Goal: Information Seeking & Learning: Understand process/instructions

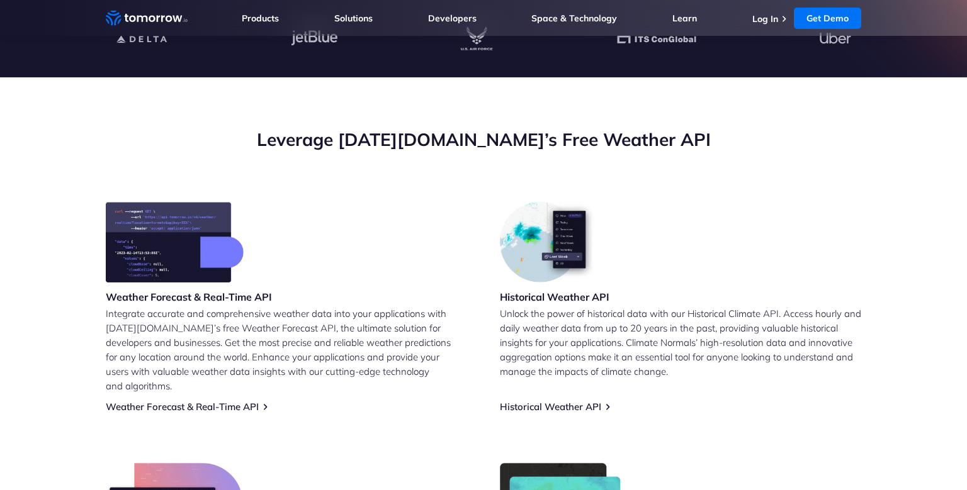
scroll to position [376, 0]
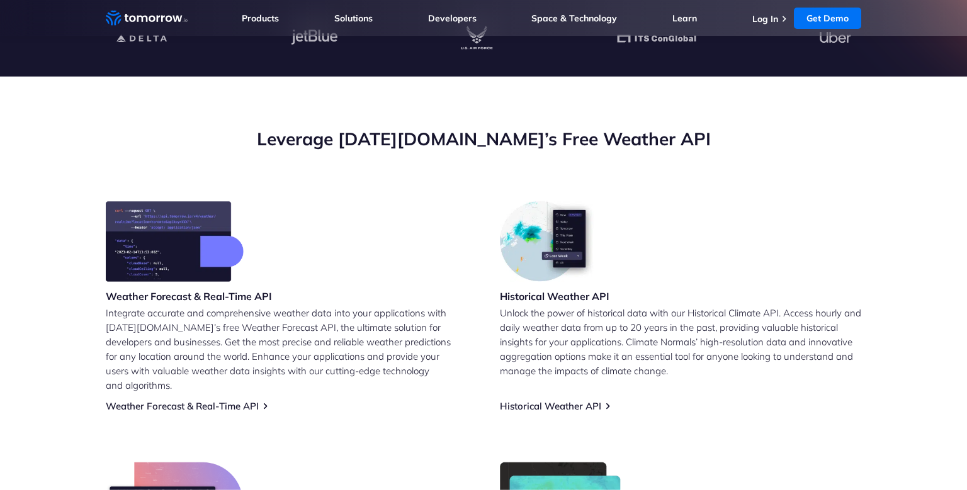
click at [183, 246] on img at bounding box center [175, 241] width 138 height 81
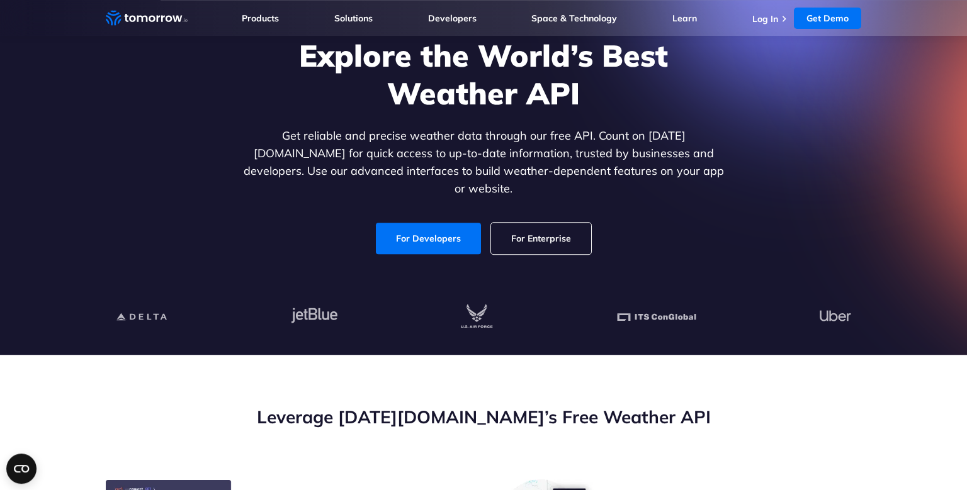
scroll to position [92, 0]
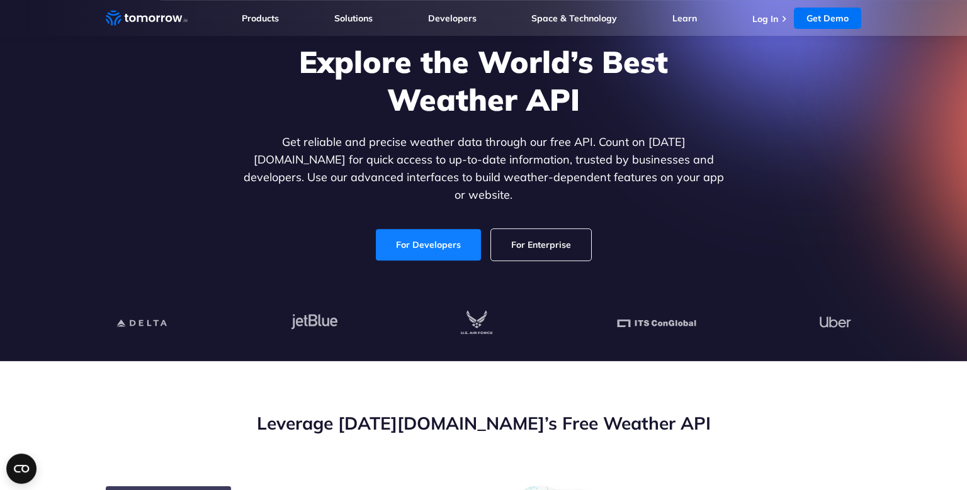
click at [422, 235] on link "For Developers" at bounding box center [428, 244] width 105 height 31
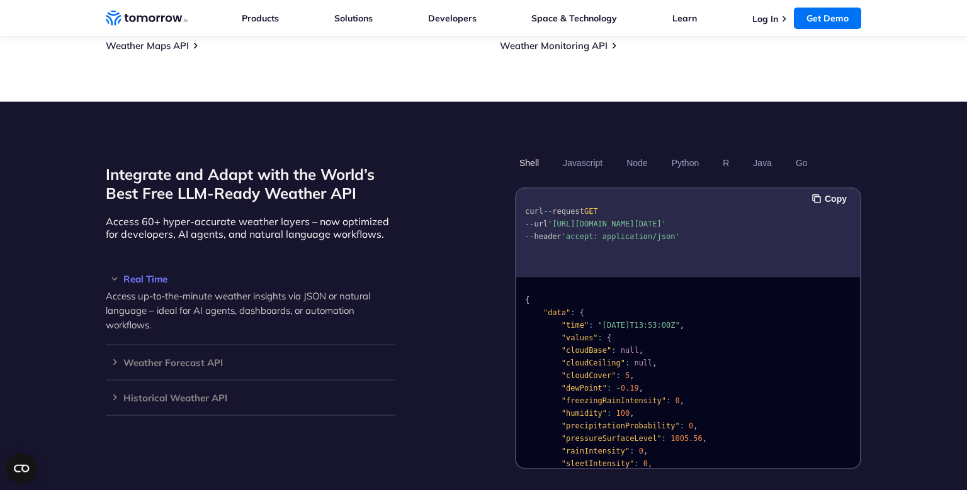
scroll to position [991, 0]
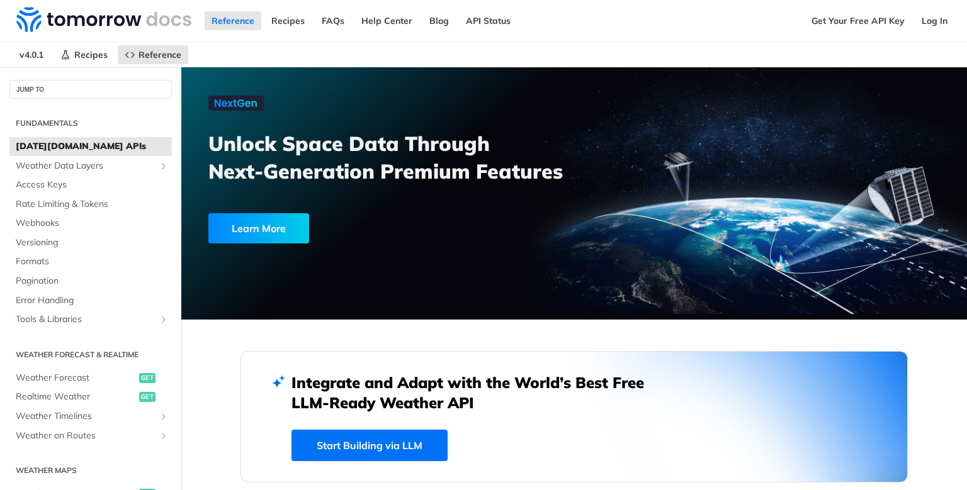
scroll to position [861, 0]
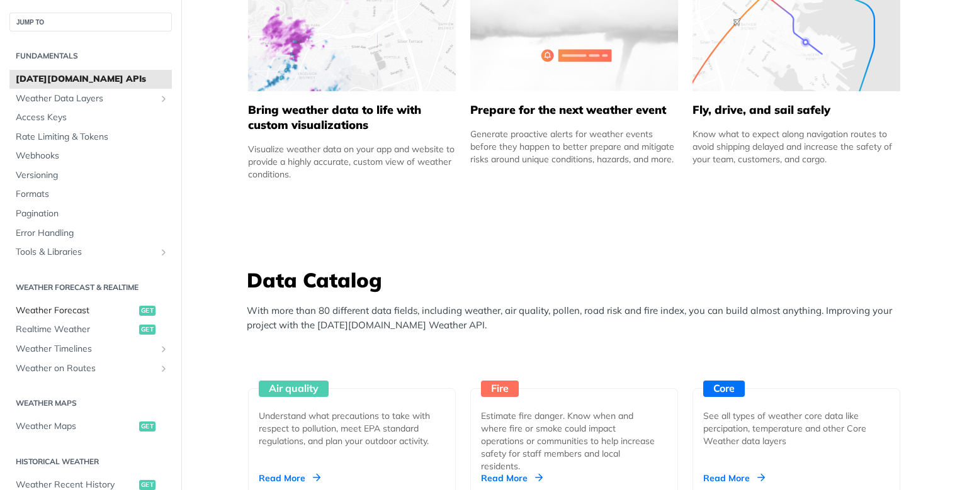
click at [65, 310] on span "Weather Forecast" at bounding box center [76, 311] width 120 height 13
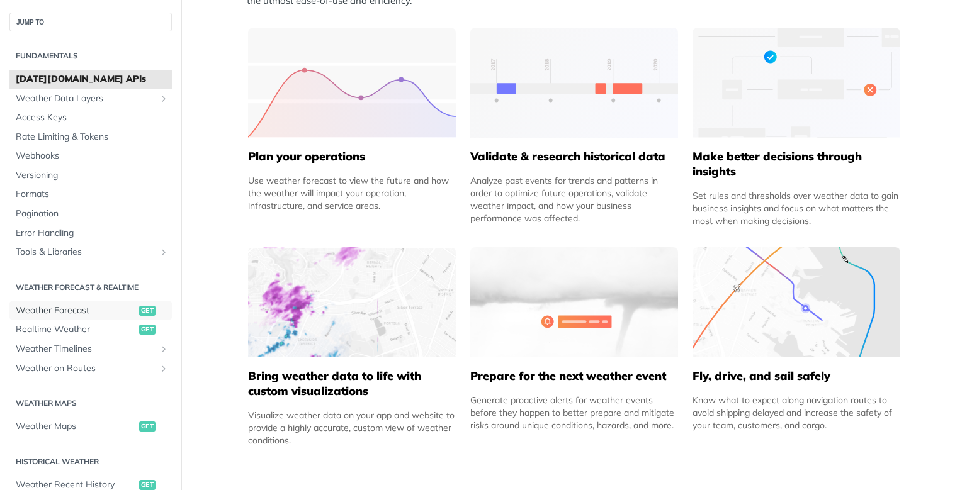
scroll to position [595, 0]
click at [88, 308] on span "Weather Forecast" at bounding box center [76, 311] width 120 height 13
click at [131, 317] on span "Weather Forecast" at bounding box center [76, 311] width 120 height 13
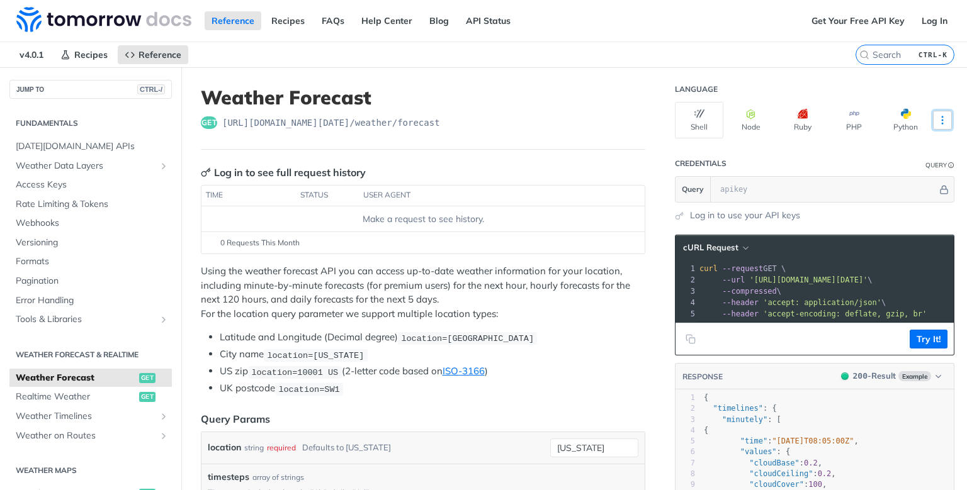
click at [946, 124] on icon "More ellipsis" at bounding box center [942, 120] width 11 height 11
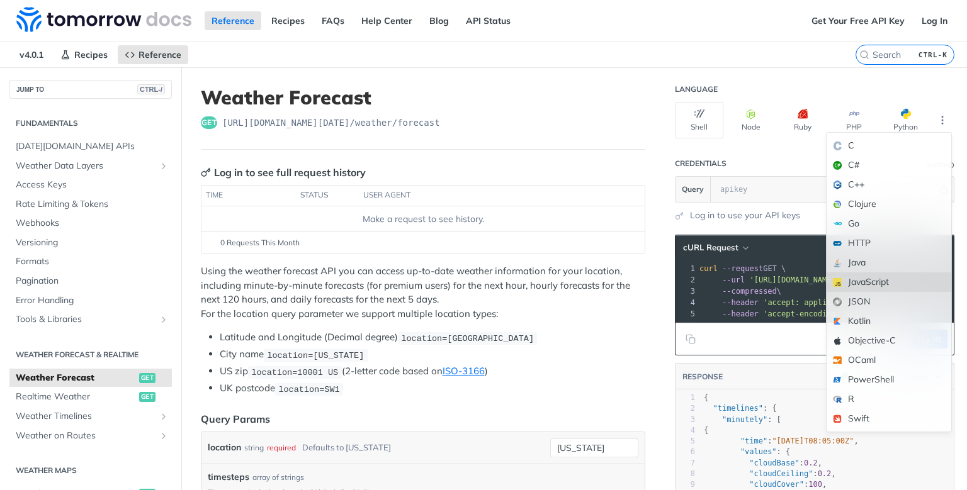
click at [865, 278] on div "JavaScript" at bounding box center [889, 283] width 125 height 20
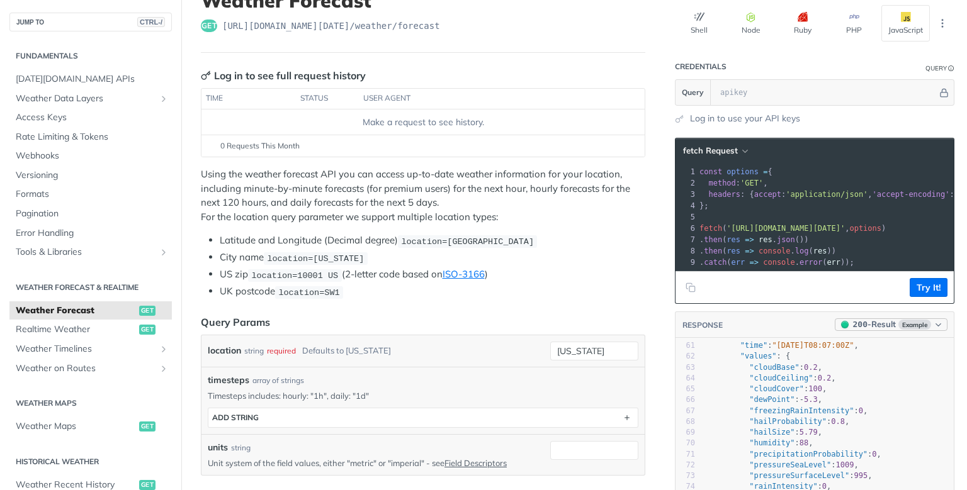
click at [915, 324] on span "Example" at bounding box center [914, 325] width 33 height 10
click at [867, 385] on div "400 - Result" at bounding box center [851, 383] width 45 height 13
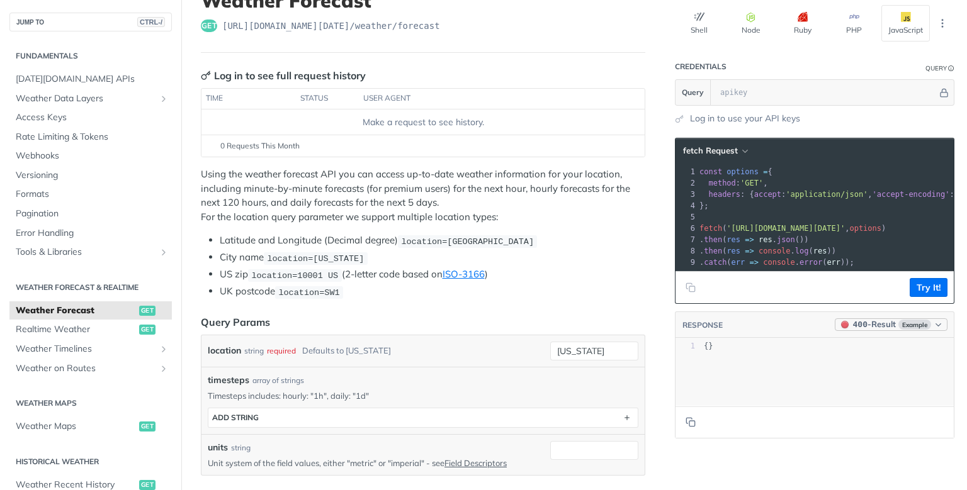
click at [878, 325] on div "400 - Result" at bounding box center [874, 325] width 43 height 13
click at [874, 357] on div "200 - Result" at bounding box center [851, 363] width 45 height 13
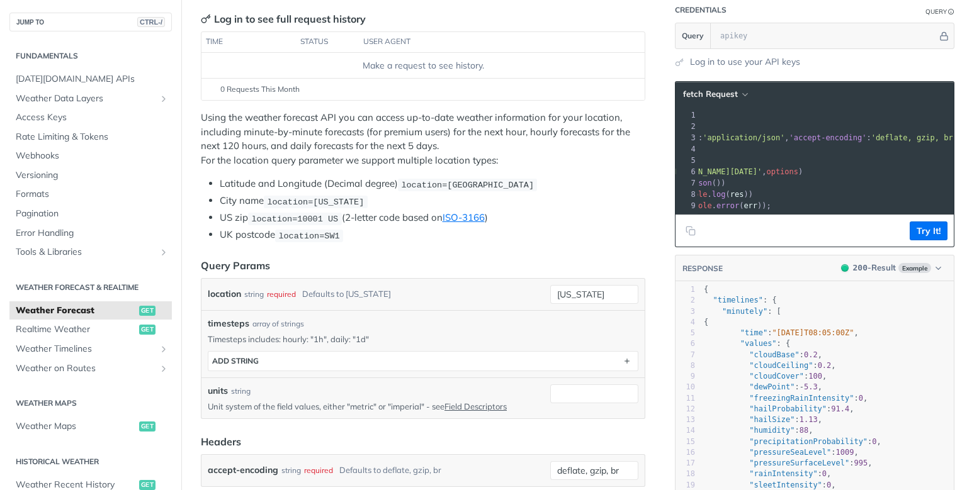
click at [922, 175] on pre "fetch ( 'https://api.tomorrow.io/v4/weather/forecast?location=new%20york' , opt…" at bounding box center [784, 171] width 341 height 11
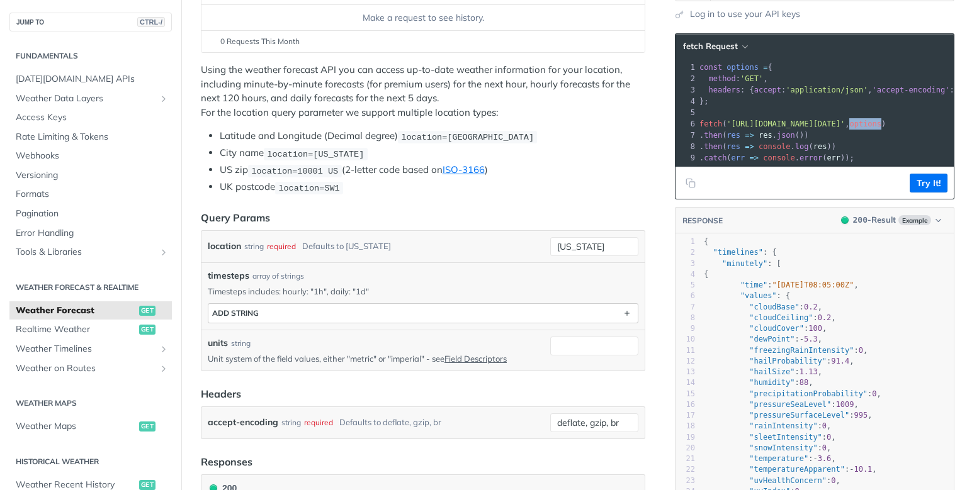
scroll to position [199, 0]
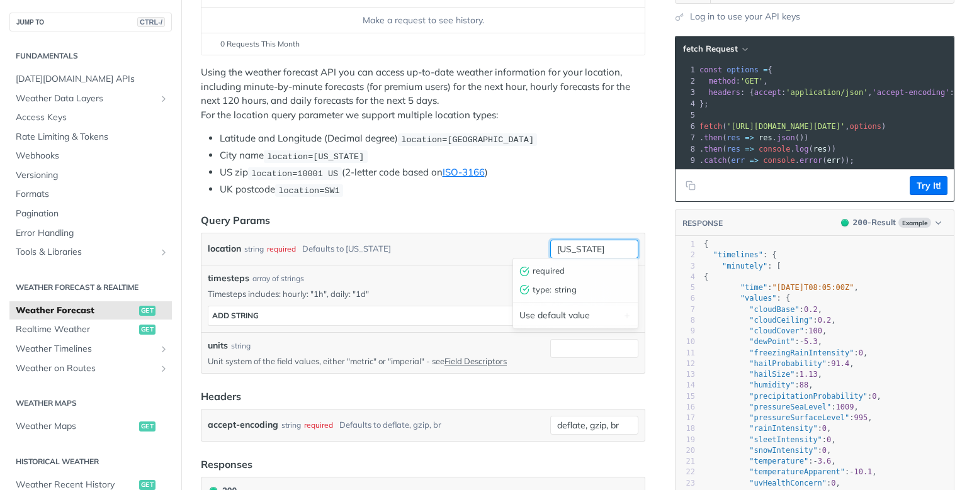
click at [583, 252] on input "[US_STATE]" at bounding box center [594, 249] width 88 height 19
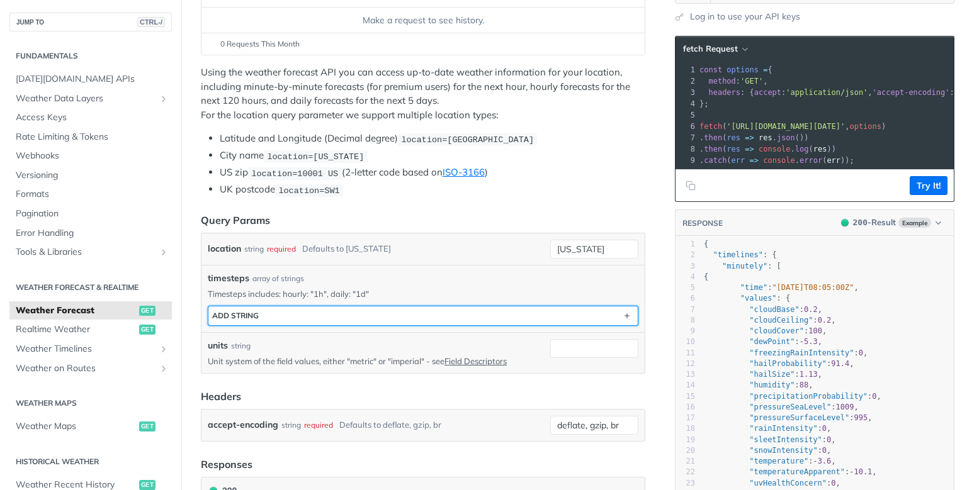
click at [442, 317] on button "ADD string" at bounding box center [422, 316] width 429 height 19
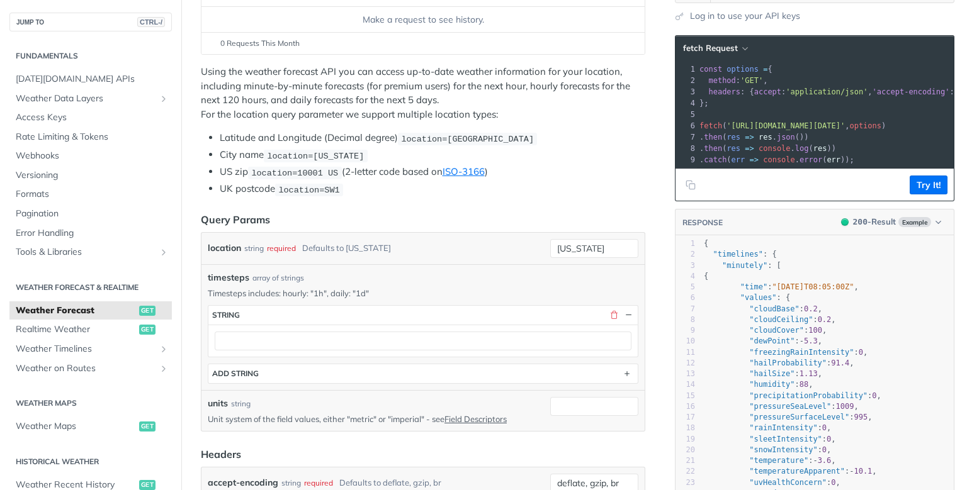
click at [532, 325] on div at bounding box center [422, 341] width 429 height 32
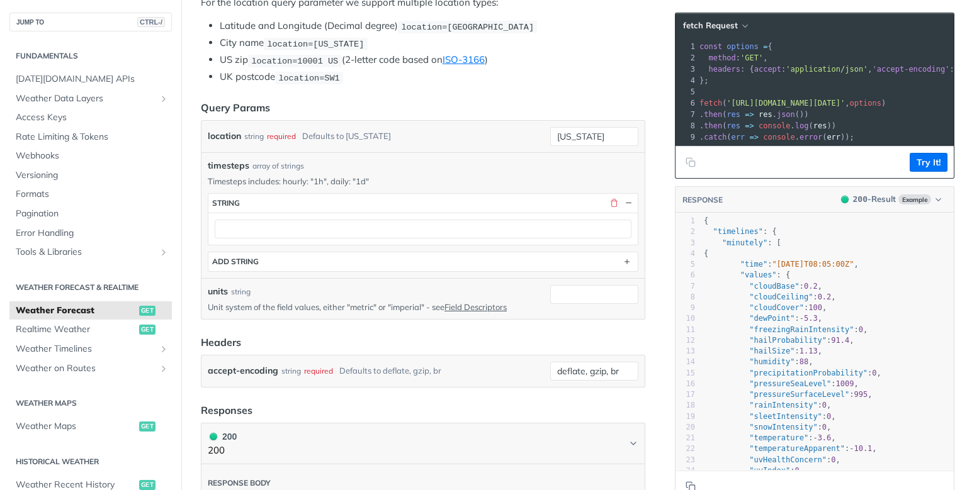
scroll to position [314, 0]
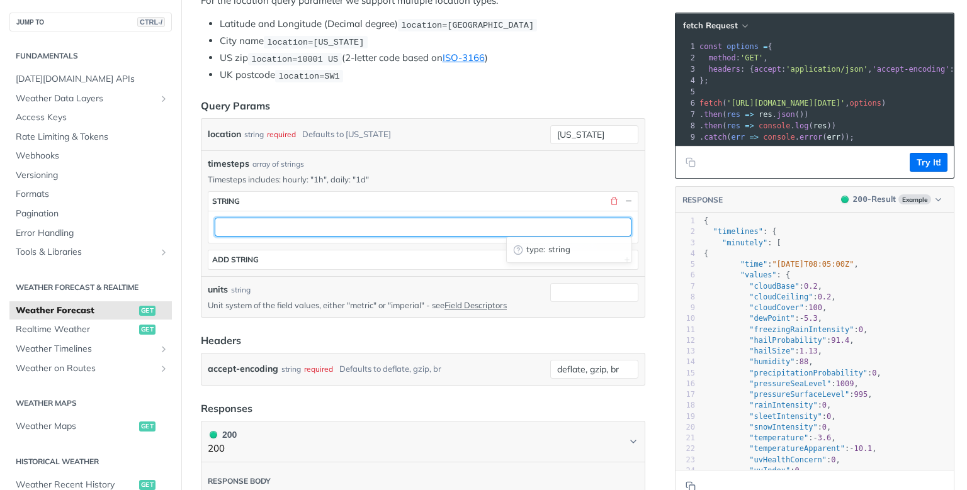
click at [349, 218] on input "text" at bounding box center [423, 227] width 417 height 19
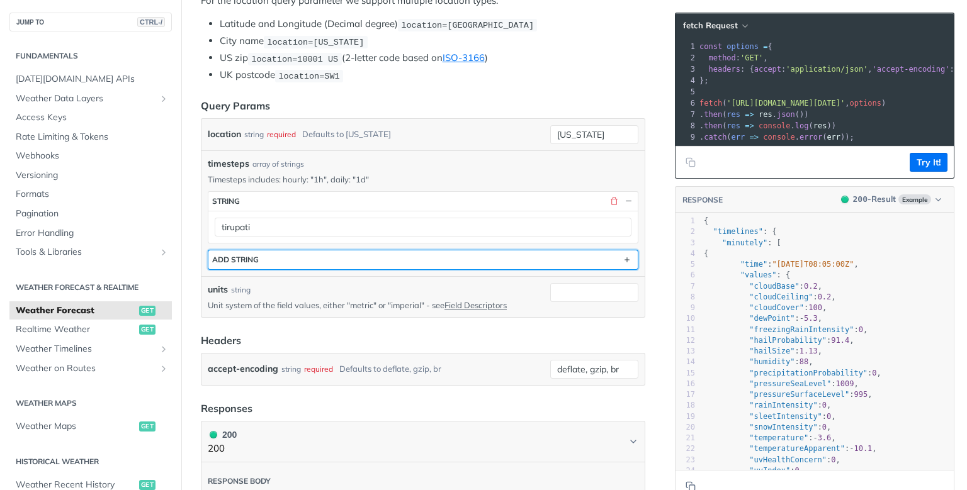
click at [441, 254] on button "ADD string" at bounding box center [422, 260] width 429 height 19
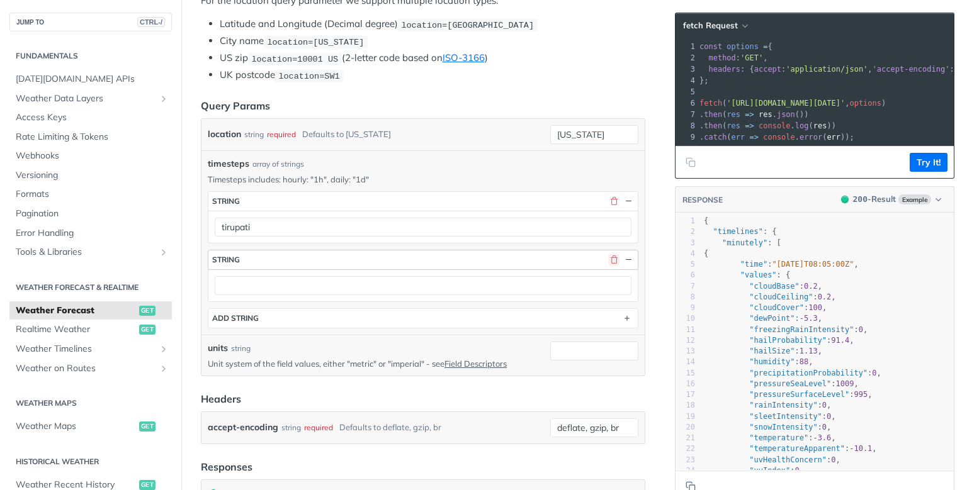
click at [613, 256] on button "button" at bounding box center [613, 259] width 11 height 11
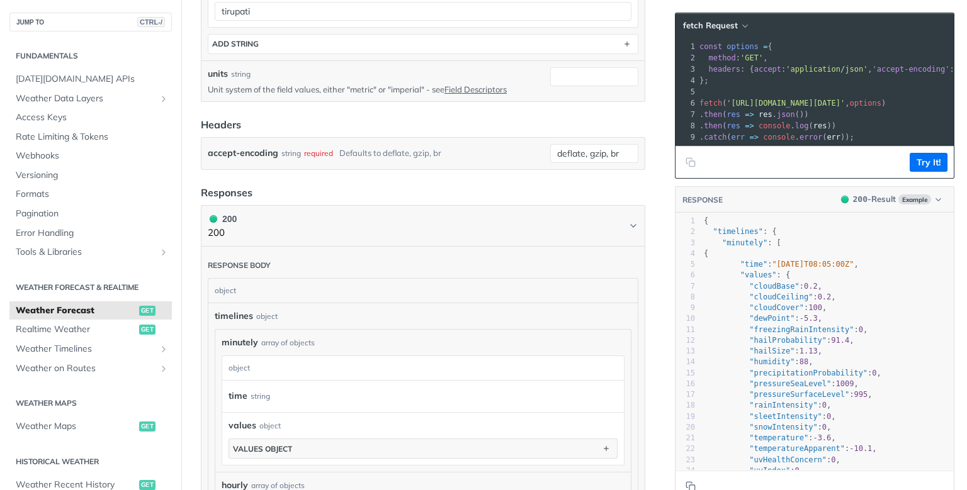
scroll to position [531, 0]
click at [314, 278] on div "object" at bounding box center [421, 290] width 426 height 24
click at [344, 365] on div "object" at bounding box center [421, 367] width 398 height 24
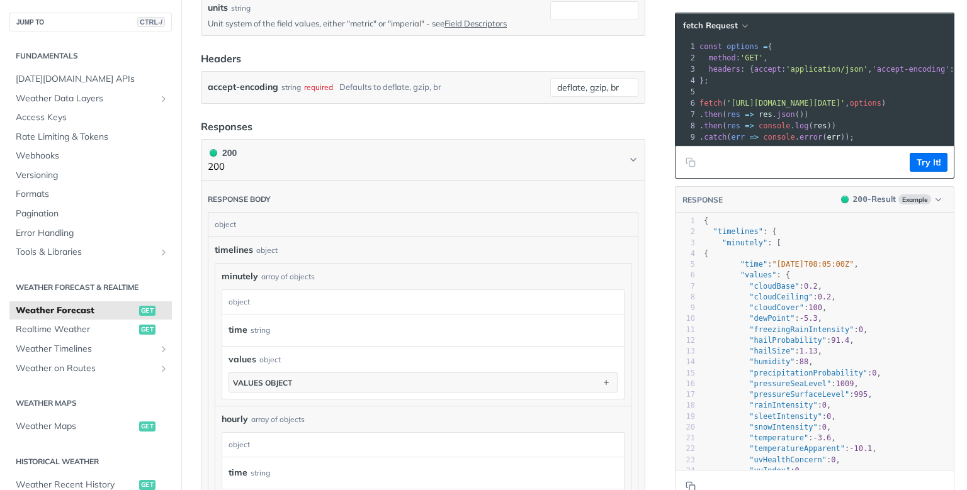
scroll to position [597, 0]
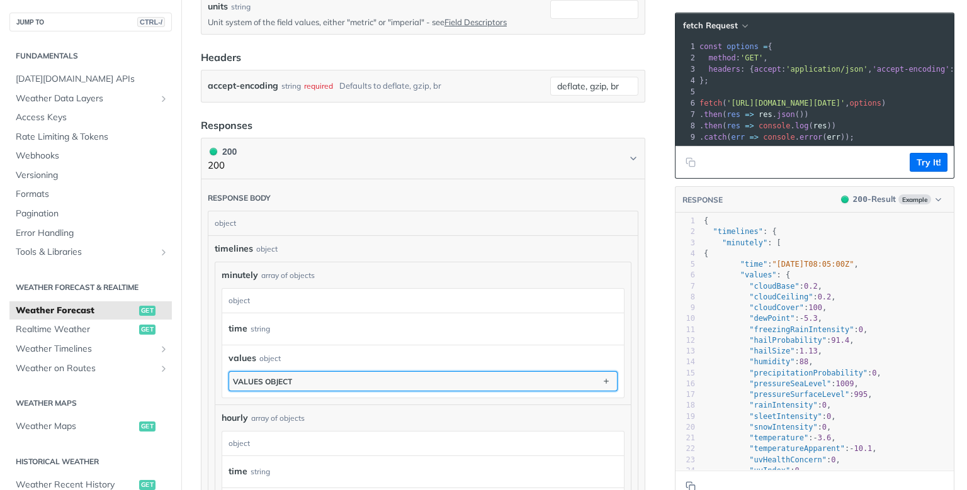
click at [304, 373] on button "values object" at bounding box center [423, 381] width 388 height 19
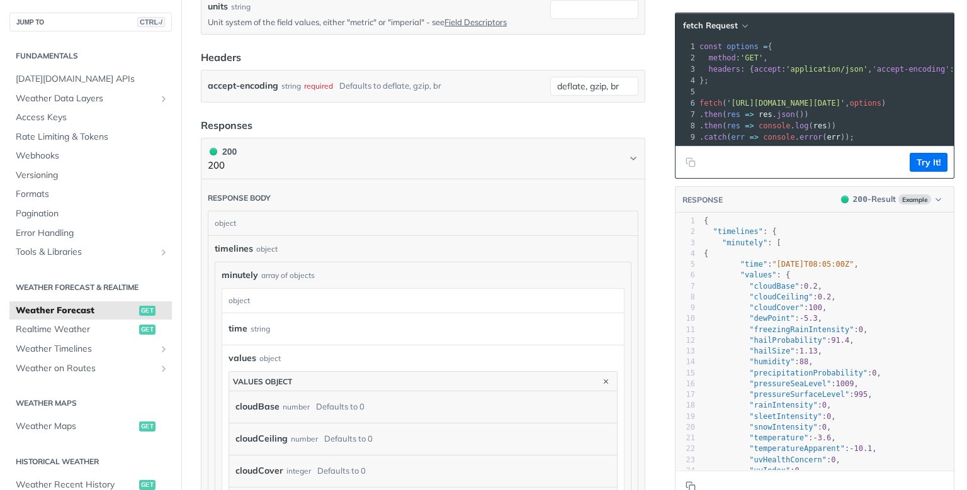
click at [380, 329] on div "time string" at bounding box center [418, 329] width 378 height 19
click at [273, 320] on div "time string" at bounding box center [418, 329] width 378 height 19
click at [223, 330] on div "time string" at bounding box center [423, 329] width 402 height 31
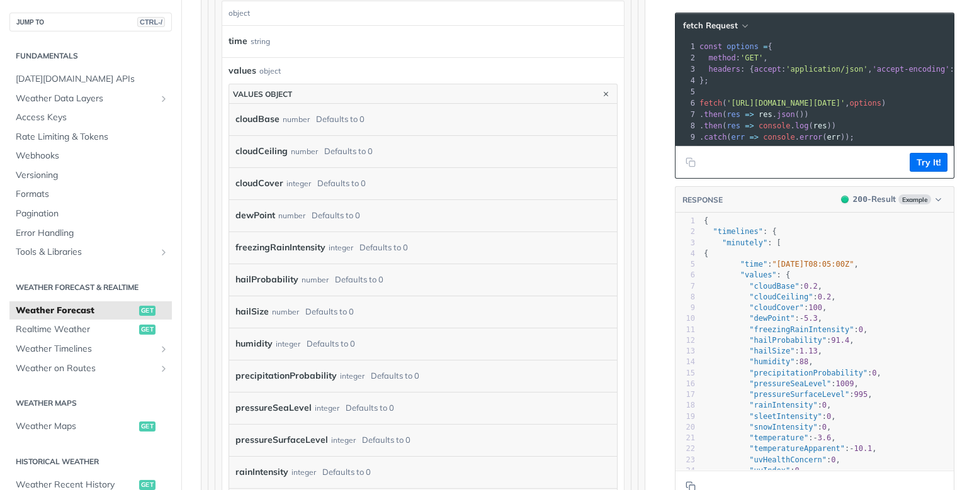
click at [650, 286] on article "Weather Forecast get https://api.tomorrow.io/v4 /weather/forecast Log in to see…" at bounding box center [422, 360] width 483 height 2355
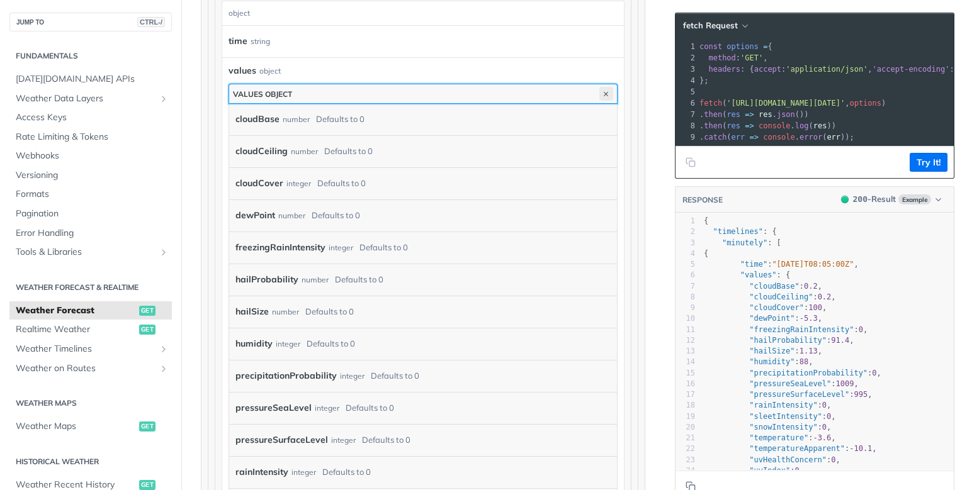
click at [606, 88] on icon "button" at bounding box center [606, 94] width 14 height 14
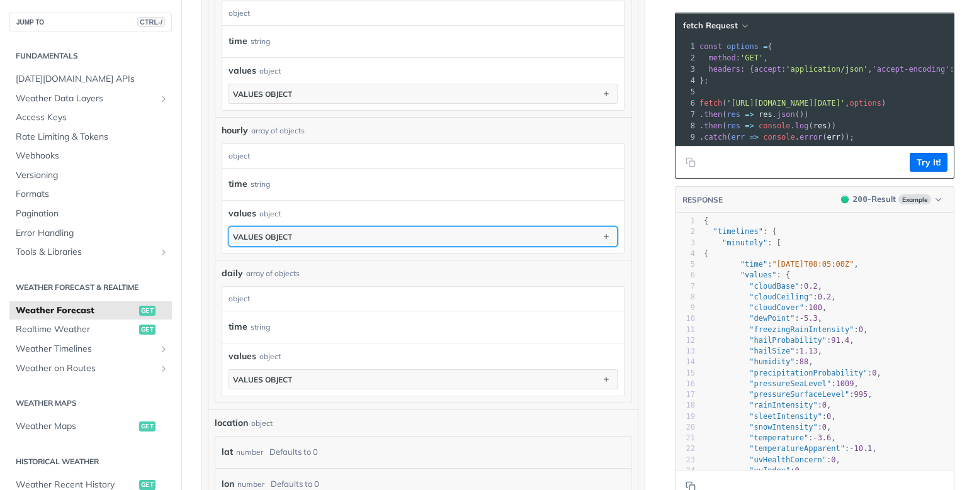
click at [364, 229] on button "values object" at bounding box center [423, 236] width 388 height 19
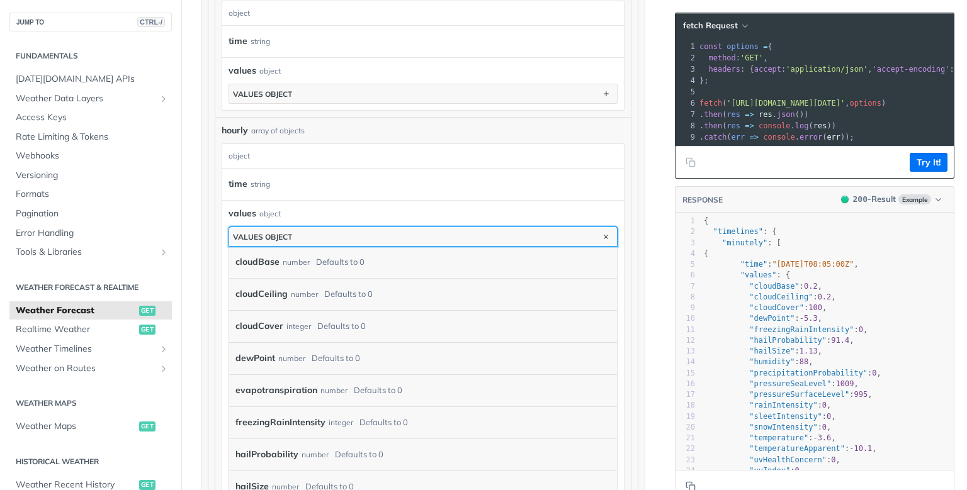
click at [364, 229] on button "values object" at bounding box center [423, 236] width 388 height 19
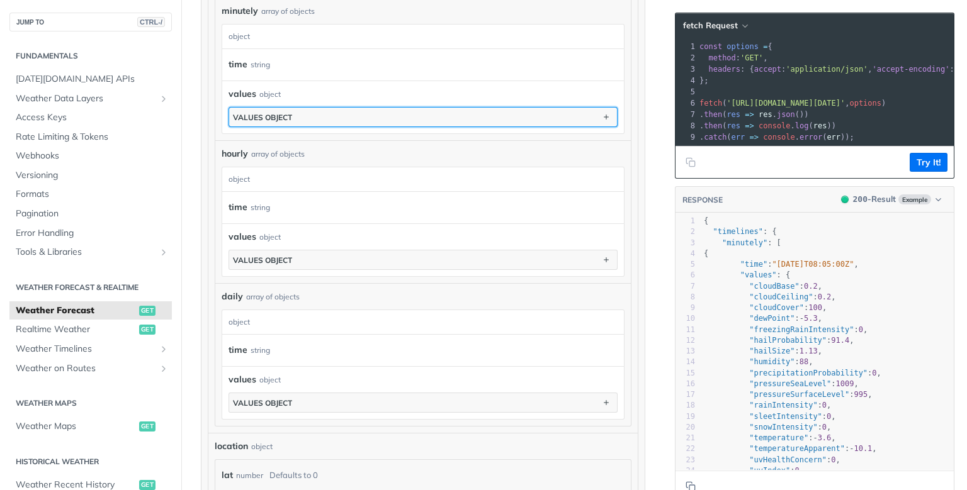
click at [390, 108] on button "values object" at bounding box center [423, 117] width 388 height 19
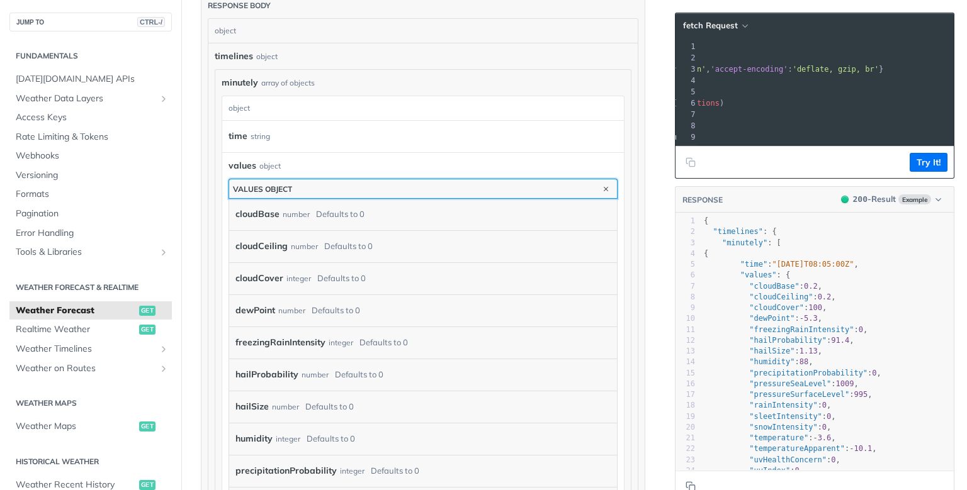
click at [532, 179] on button "values object" at bounding box center [423, 188] width 388 height 19
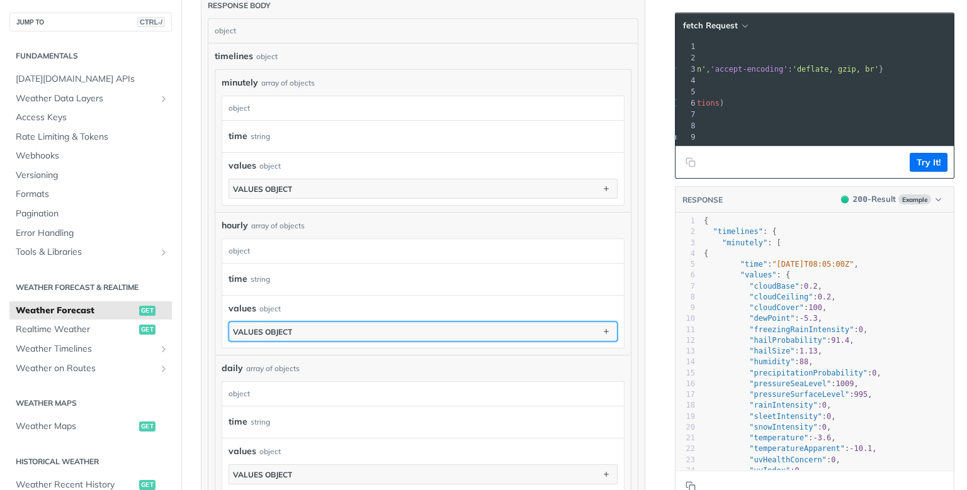
click at [312, 322] on button "values object" at bounding box center [423, 331] width 388 height 19
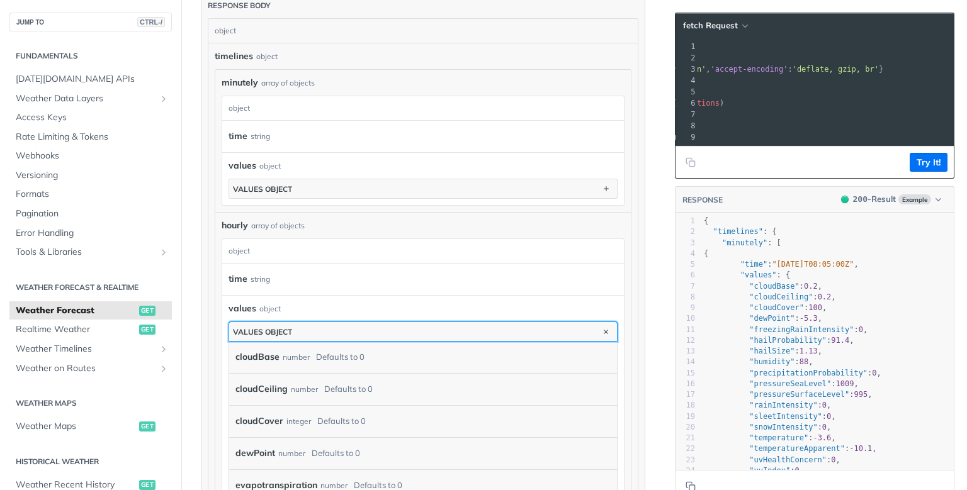
click at [312, 322] on button "values object" at bounding box center [423, 331] width 388 height 19
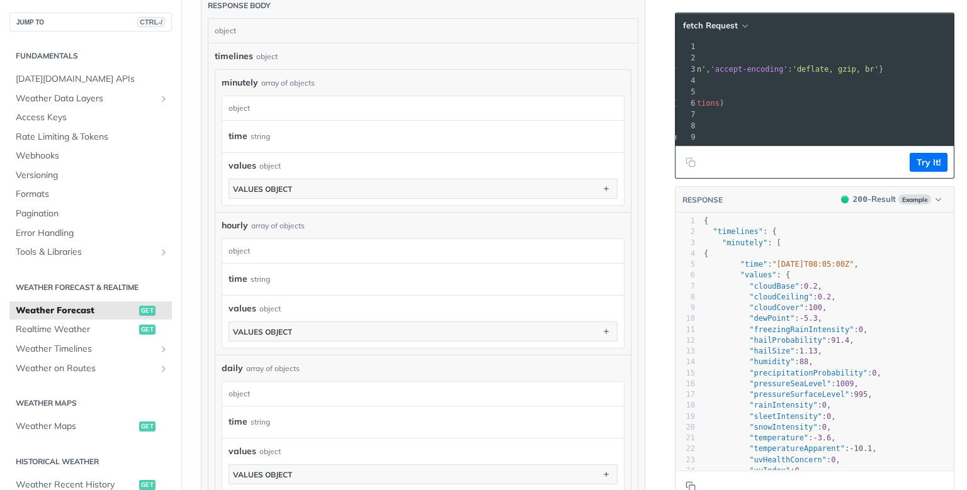
click at [302, 302] on div "values object" at bounding box center [423, 308] width 389 height 13
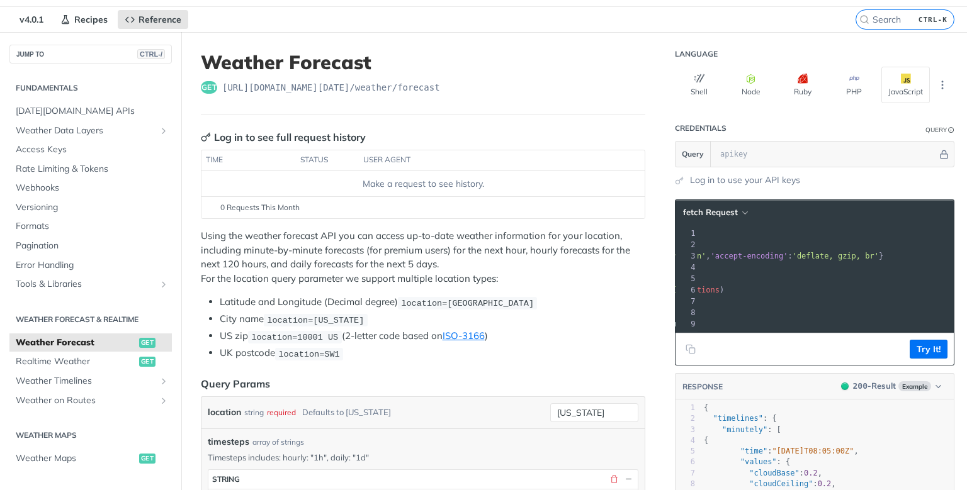
click at [406, 336] on li "US zip location=10001 US (2-letter code based on ISO-3166 )" at bounding box center [433, 336] width 426 height 14
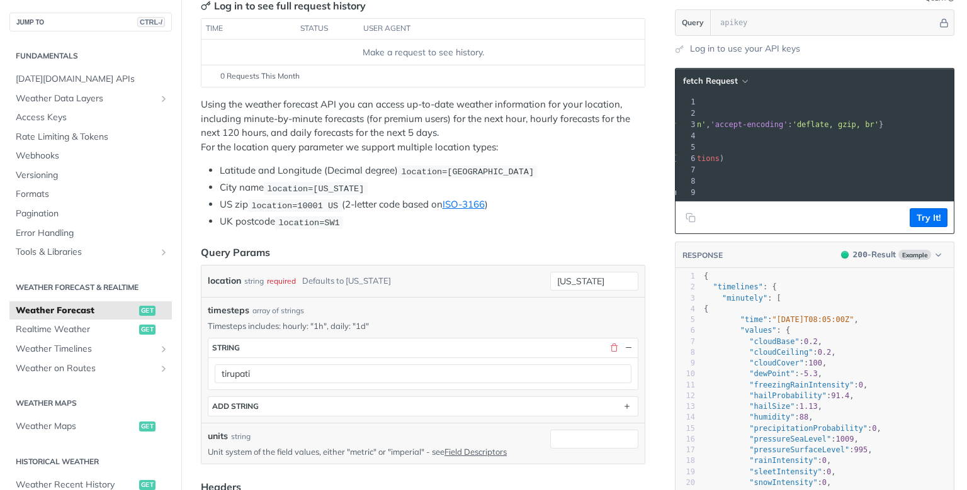
click at [553, 387] on div "timesteps string tirupati ADD string" at bounding box center [423, 377] width 431 height 79
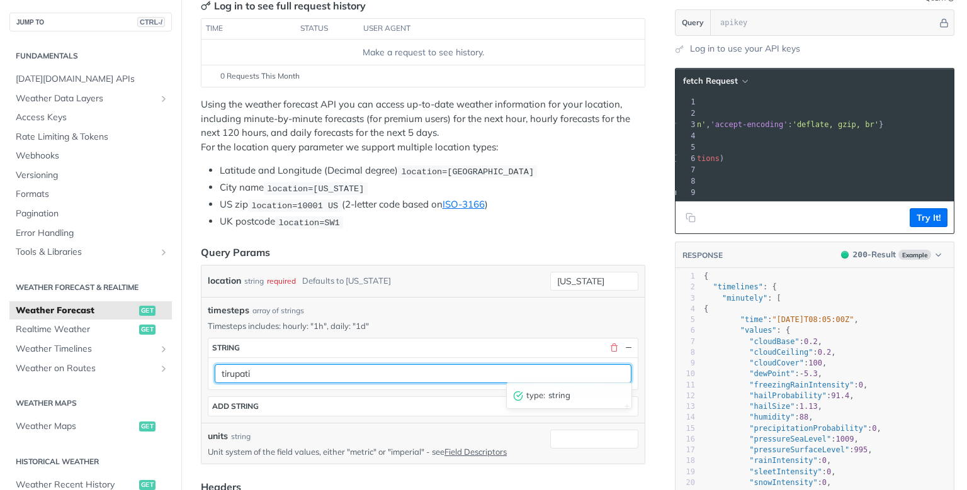
click at [538, 370] on input "tirupati" at bounding box center [423, 373] width 417 height 19
type input "t"
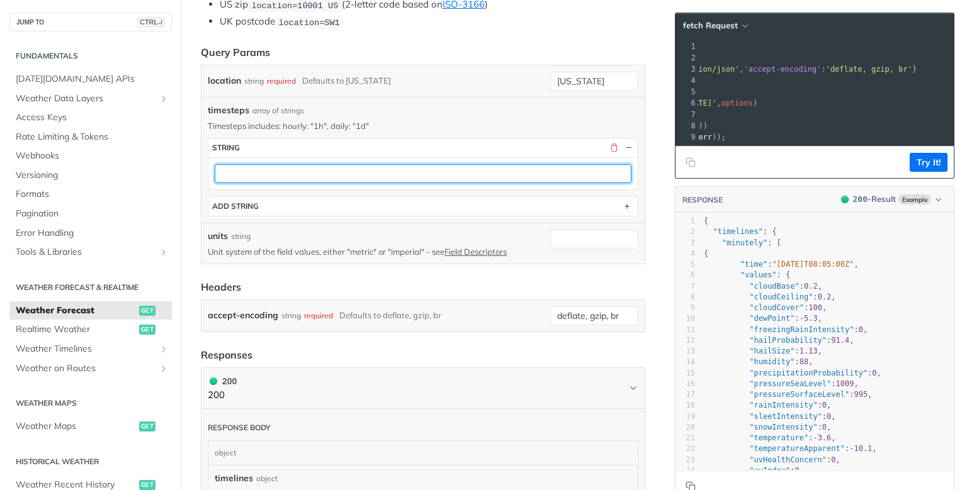
scroll to position [366, 0]
type input "daily"
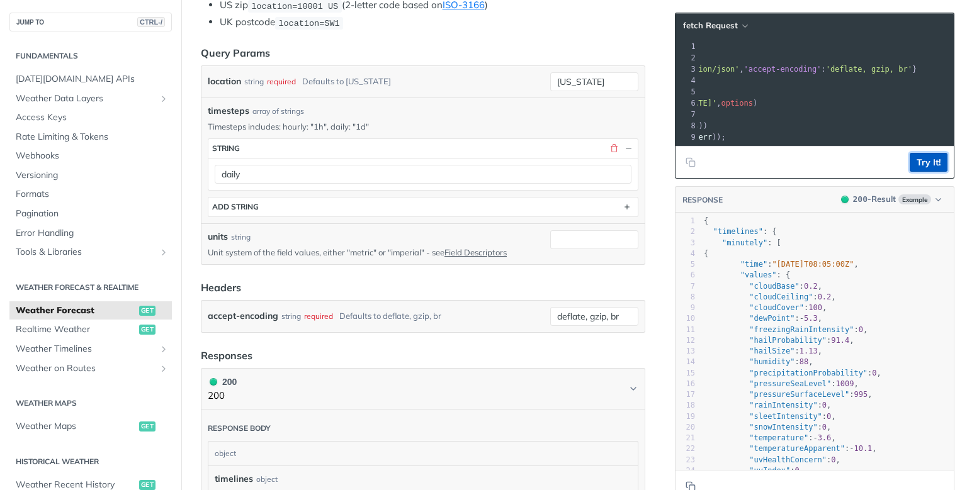
click at [925, 161] on button "Try It!" at bounding box center [929, 162] width 38 height 19
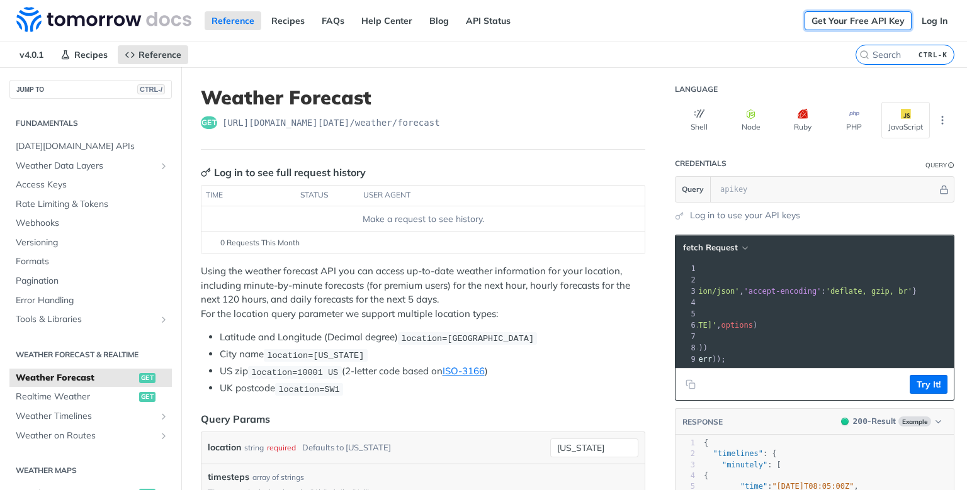
click at [847, 18] on link "Get Your Free API Key" at bounding box center [858, 20] width 107 height 19
click at [946, 11] on div "Get Your Free API Key Log In" at bounding box center [886, 21] width 162 height 42
click at [943, 21] on link "Log In" at bounding box center [935, 20] width 40 height 19
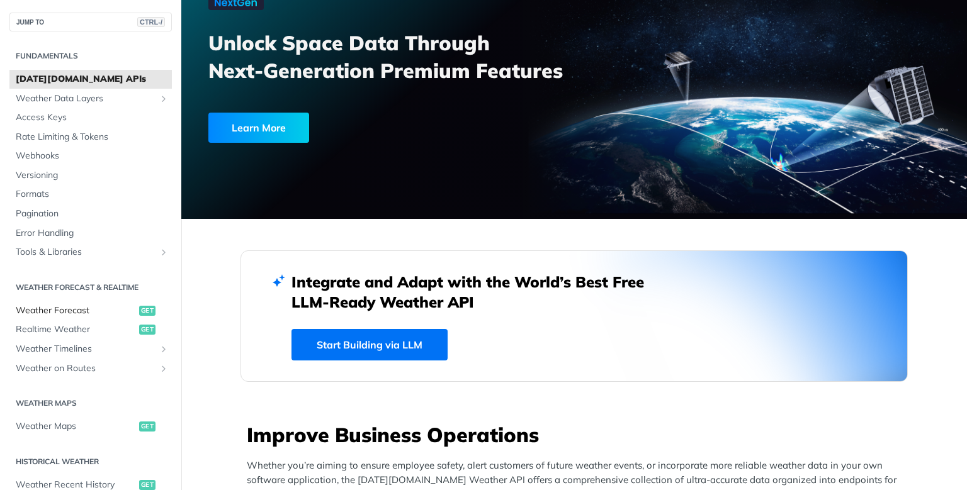
click at [86, 314] on span "Weather Forecast" at bounding box center [76, 311] width 120 height 13
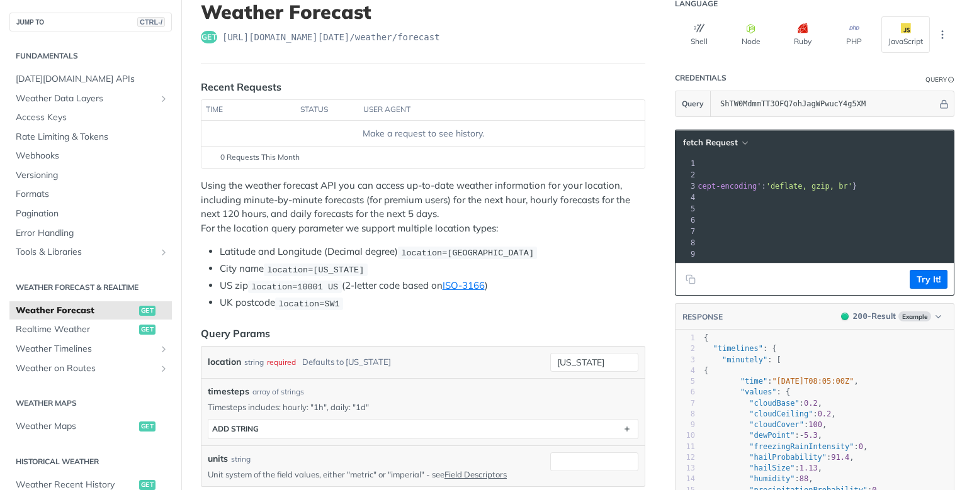
scroll to position [88, 0]
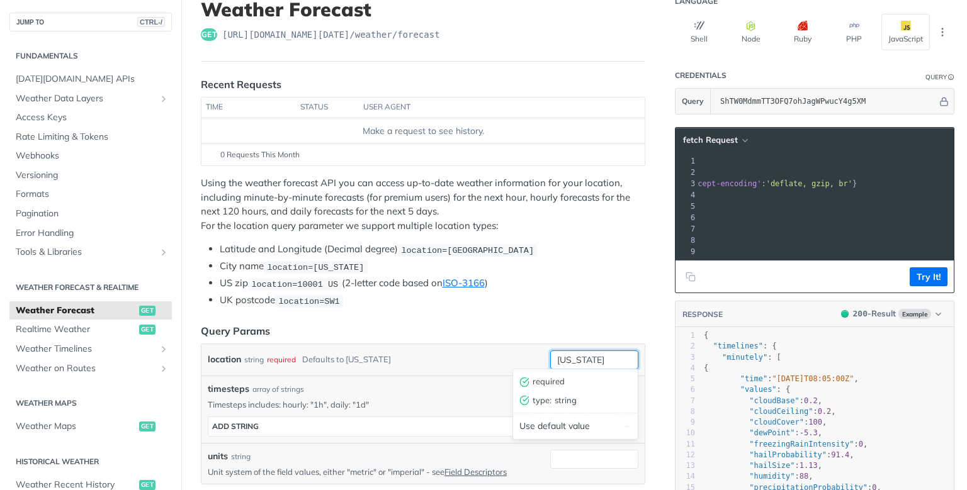
drag, startPoint x: 618, startPoint y: 353, endPoint x: 532, endPoint y: 358, distance: 86.4
click at [550, 358] on input "[US_STATE]" at bounding box center [594, 360] width 88 height 19
type input "Tirupati"
click at [613, 389] on div "timesteps array of strings" at bounding box center [423, 389] width 431 height 13
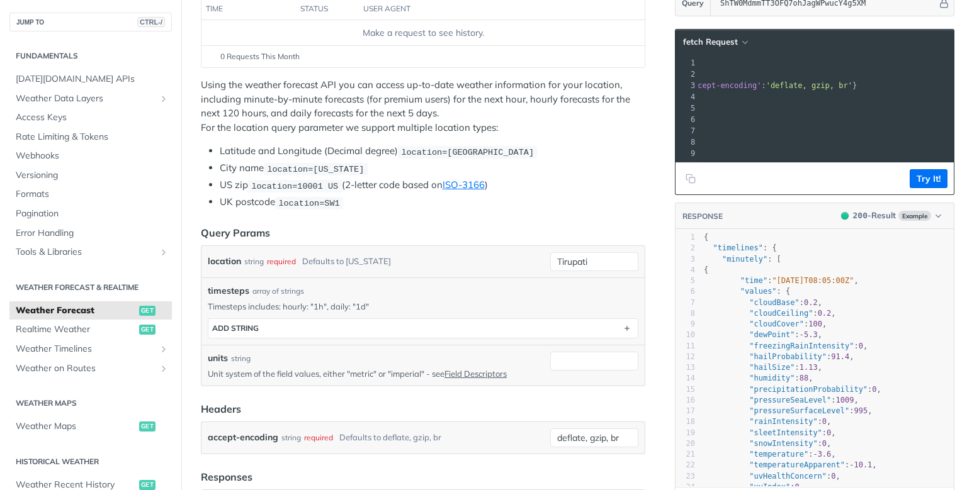
scroll to position [186, 0]
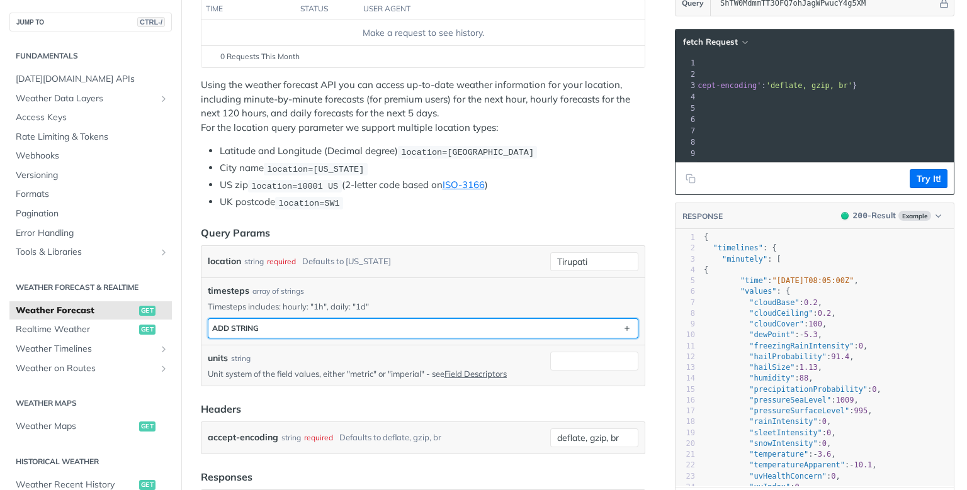
click at [543, 332] on button "ADD string" at bounding box center [422, 328] width 429 height 19
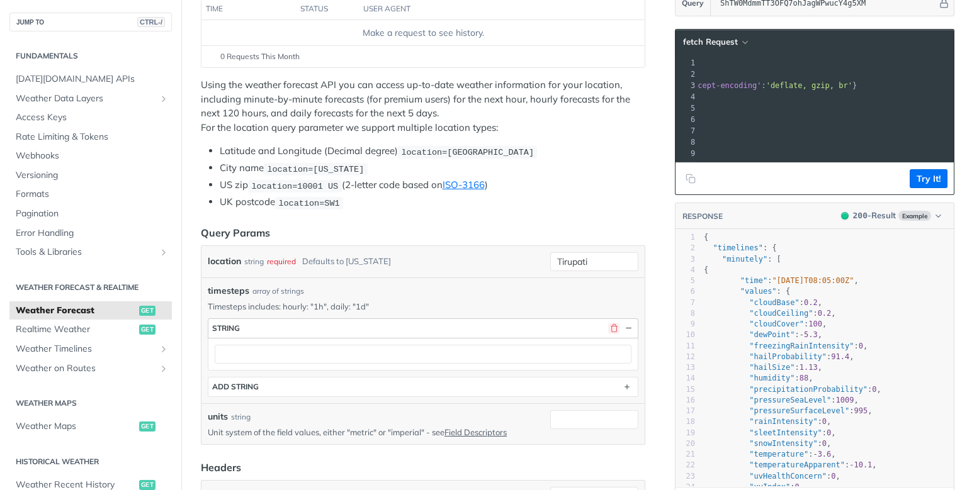
click at [614, 324] on button "button" at bounding box center [613, 328] width 11 height 11
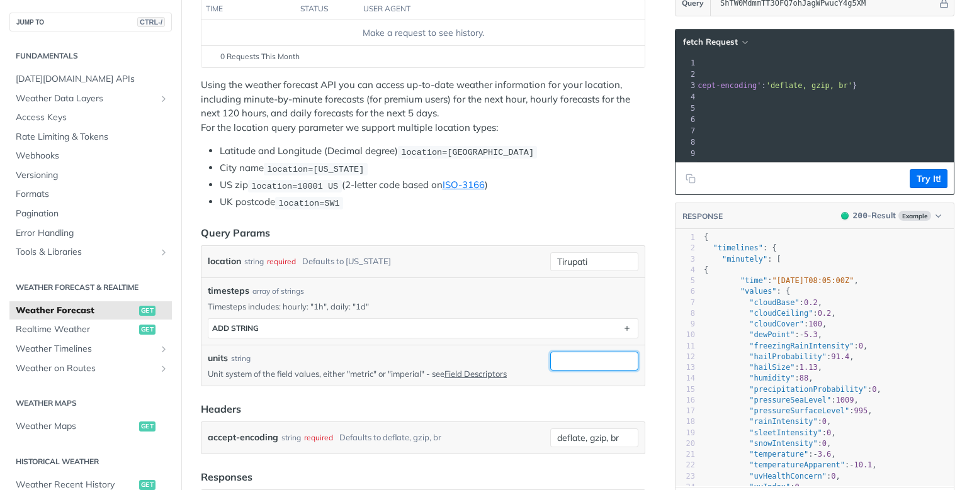
click at [591, 353] on input "units" at bounding box center [594, 361] width 88 height 19
click at [641, 388] on div "type : string" at bounding box center [575, 383] width 132 height 33
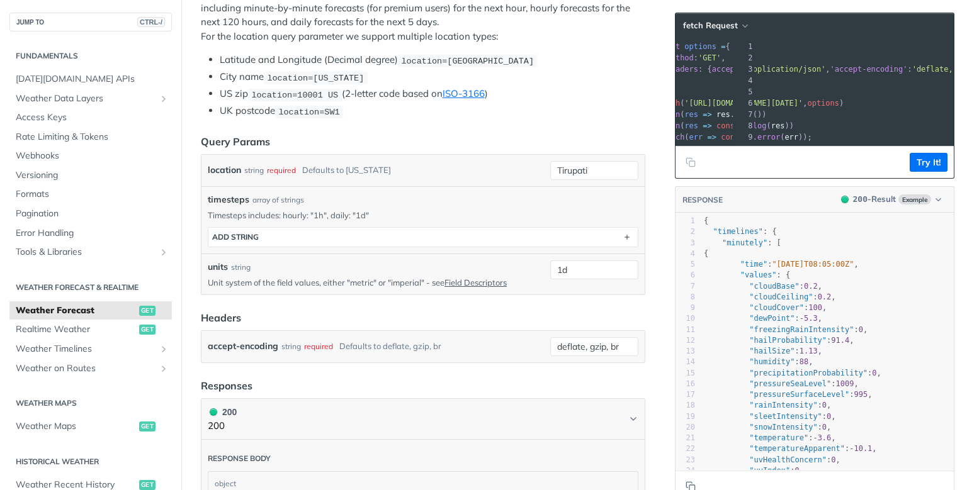
scroll to position [0, 0]
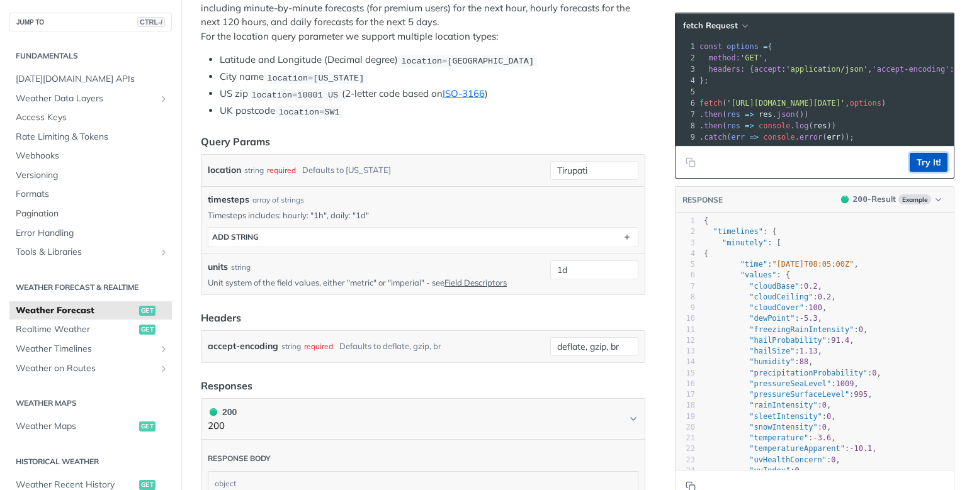
click at [928, 159] on button "Try It!" at bounding box center [929, 162] width 38 height 19
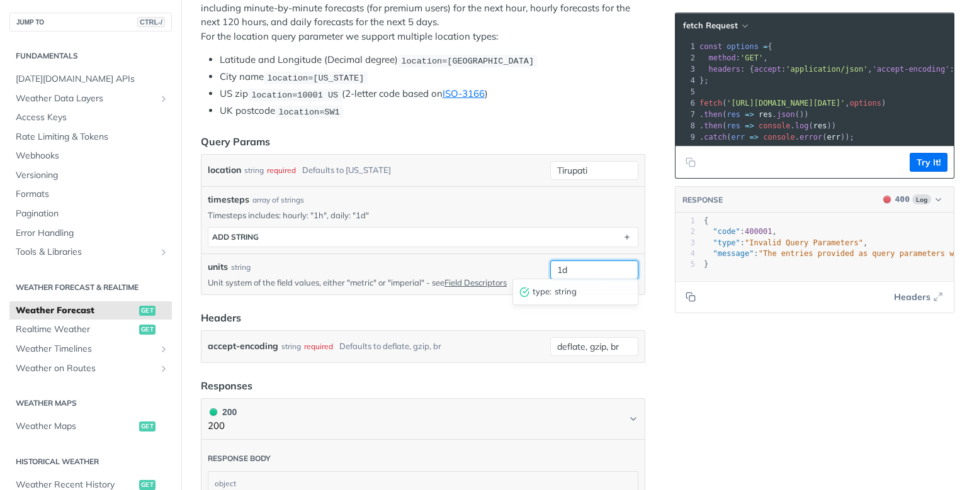
click at [583, 264] on input "1d" at bounding box center [594, 270] width 88 height 19
type input "1"
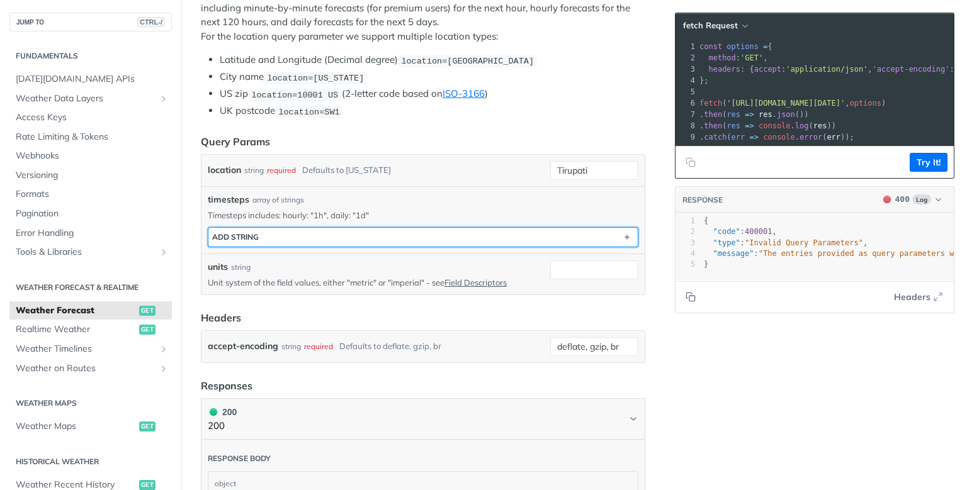
click at [516, 236] on button "ADD string" at bounding box center [422, 237] width 429 height 19
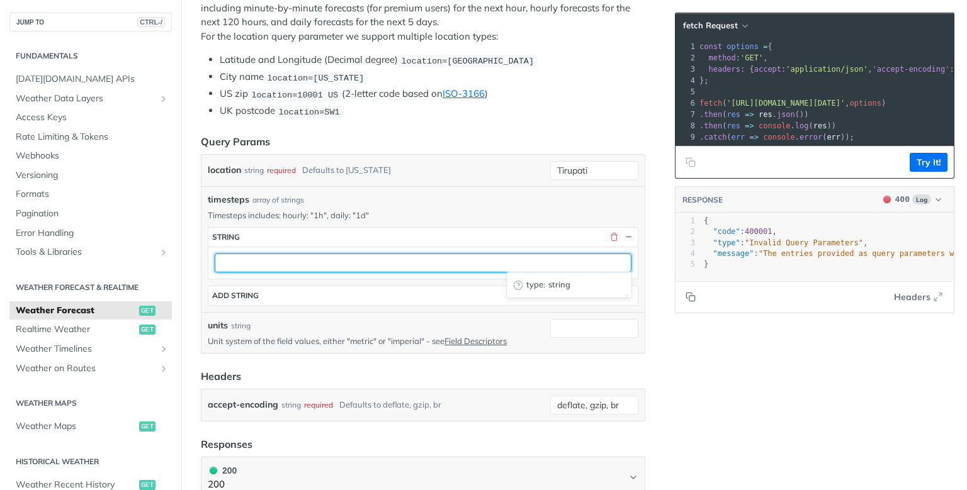
click at [383, 263] on input "text" at bounding box center [423, 263] width 417 height 19
type input "1d"
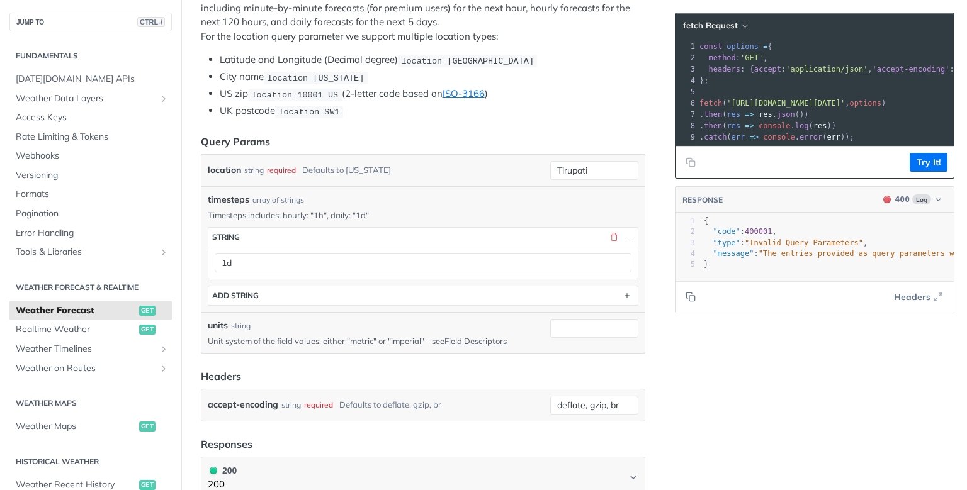
click at [755, 177] on footer "Try It!" at bounding box center [814, 162] width 278 height 32
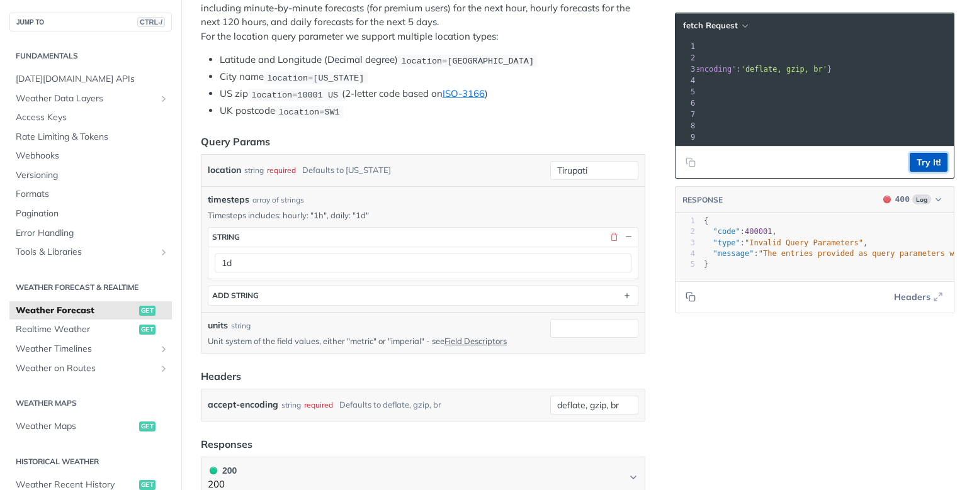
click at [926, 157] on button "Try It!" at bounding box center [929, 162] width 38 height 19
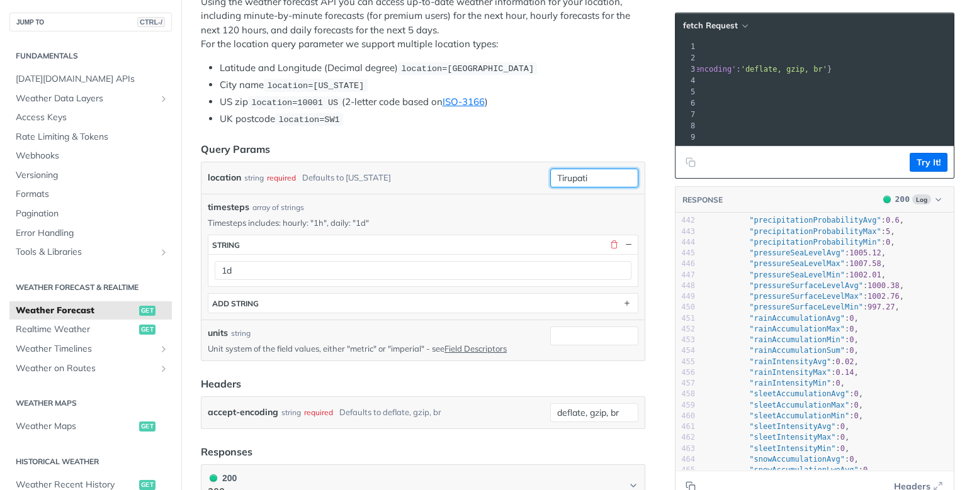
click at [584, 172] on input "Tirupati" at bounding box center [594, 178] width 88 height 19
click at [553, 239] on div "Use default value" at bounding box center [575, 245] width 125 height 20
type input "[US_STATE]"
drag, startPoint x: 600, startPoint y: 174, endPoint x: 488, endPoint y: 193, distance: 113.7
click at [550, 188] on input "[US_STATE]" at bounding box center [594, 178] width 88 height 19
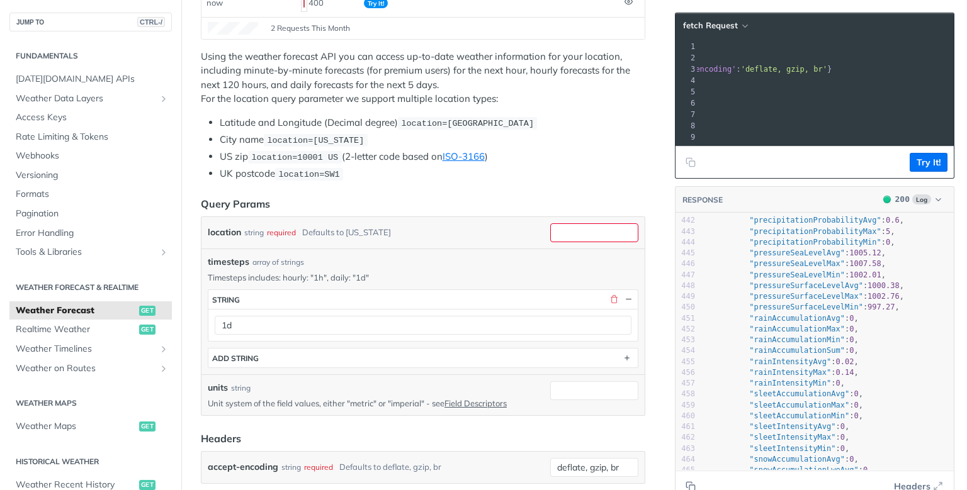
click at [331, 127] on ul "Latitude and Longitude (Decimal degree) location=[GEOGRAPHIC_DATA] City name lo…" at bounding box center [423, 148] width 444 height 65
drag, startPoint x: 404, startPoint y: 120, endPoint x: 531, endPoint y: 123, distance: 127.8
click at [531, 123] on li "Latitude and Longitude (Decimal degree) location=[GEOGRAPHIC_DATA]" at bounding box center [433, 123] width 426 height 14
copy span "location=[GEOGRAPHIC_DATA]"
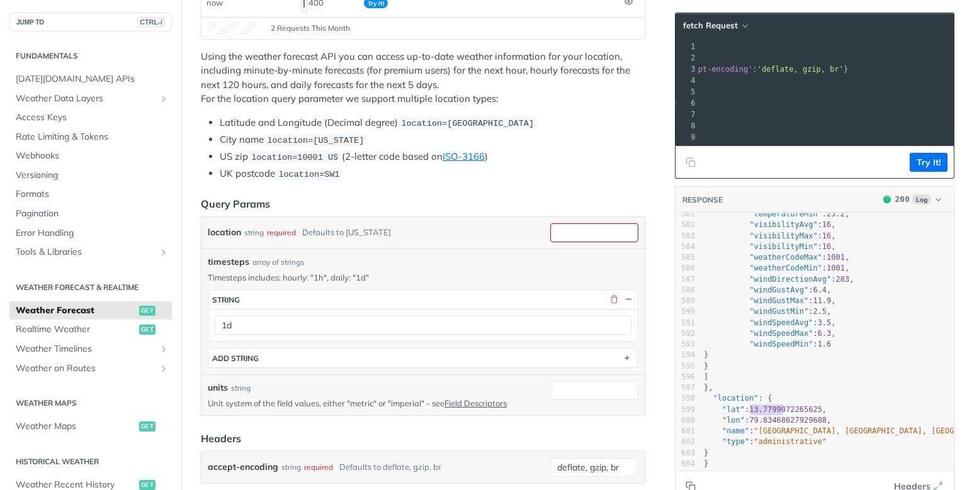
type textarea "13.77990"
drag, startPoint x: 749, startPoint y: 409, endPoint x: 782, endPoint y: 410, distance: 32.7
click at [782, 410] on span ""lat" : 13.7799072265625 ," at bounding box center [765, 409] width 123 height 9
drag, startPoint x: 752, startPoint y: 105, endPoint x: 791, endPoint y: 108, distance: 39.2
click at [791, 108] on pre "fetch ( '[URL][DOMAIN_NAME][DATE]' , options )" at bounding box center [780, 103] width 561 height 11
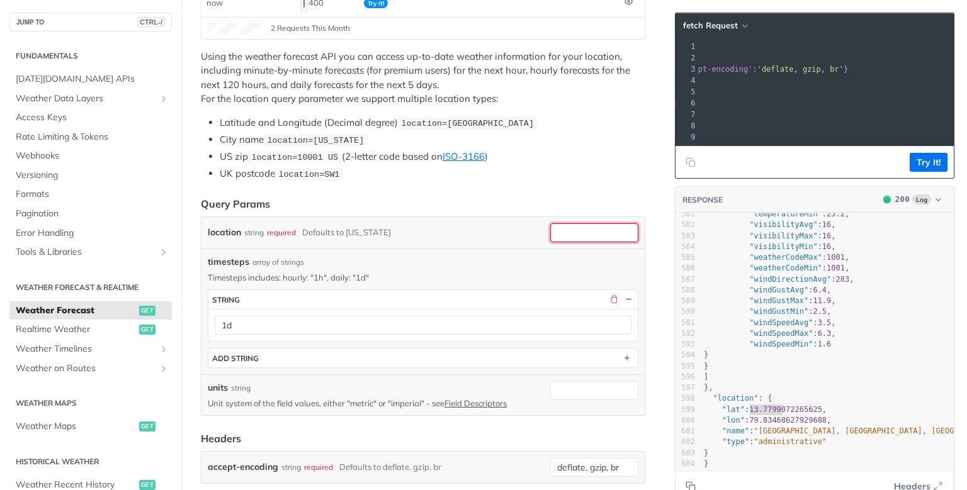
click at [608, 225] on input "location" at bounding box center [594, 232] width 88 height 19
paste input "13.77990"
type input "13.7799, 79.834"
click at [923, 161] on button "Try It!" at bounding box center [929, 162] width 38 height 19
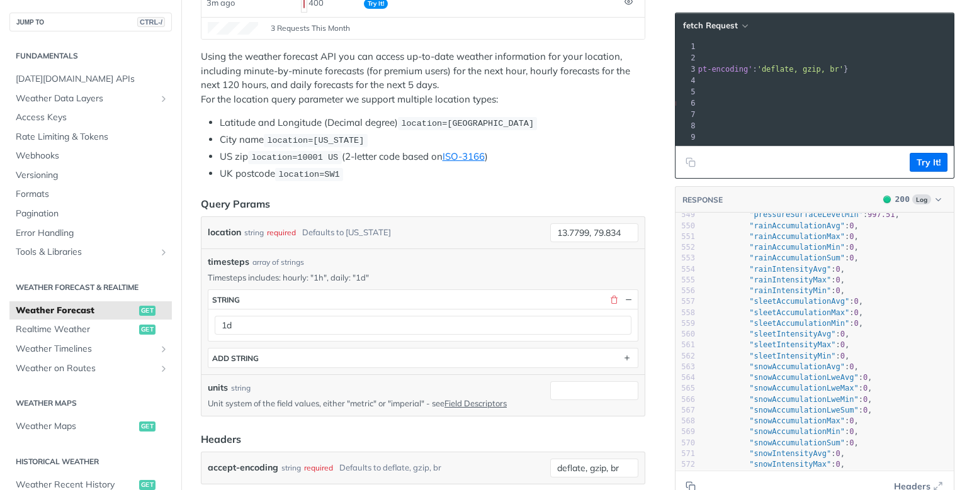
scroll to position [5627, 0]
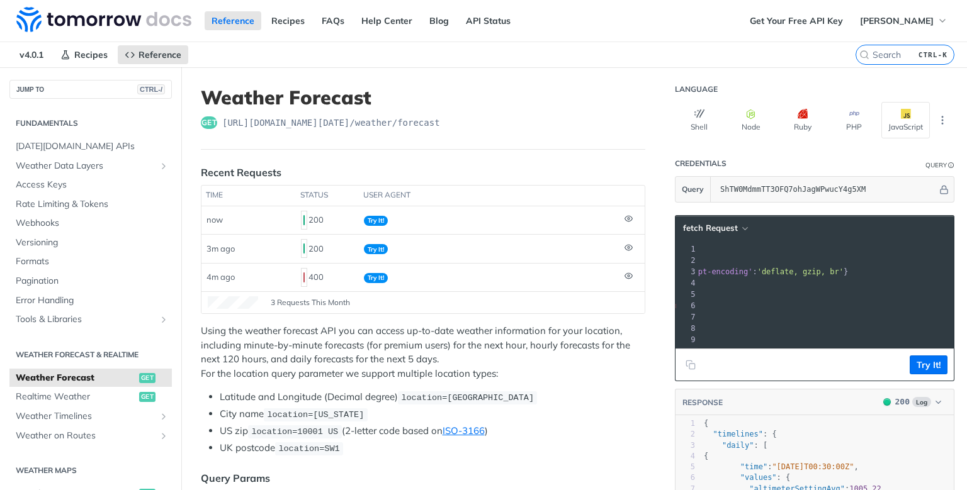
click at [223, 122] on div "get [URL][DOMAIN_NAME][DATE] /weather/forecast" at bounding box center [423, 122] width 444 height 13
drag, startPoint x: 223, startPoint y: 122, endPoint x: 441, endPoint y: 118, distance: 218.5
click at [441, 118] on div "get [URL][DOMAIN_NAME][DATE] /weather/forecast" at bounding box center [423, 122] width 444 height 13
copy span "[URL][DOMAIN_NAME][DATE] /weather/forecast"
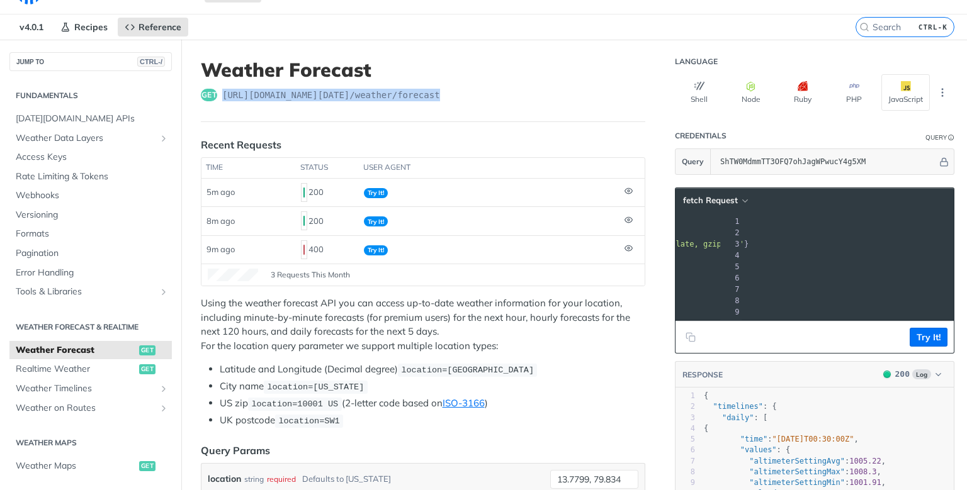
scroll to position [0, 341]
click at [691, 334] on icon "Copy to clipboard" at bounding box center [691, 337] width 10 height 10
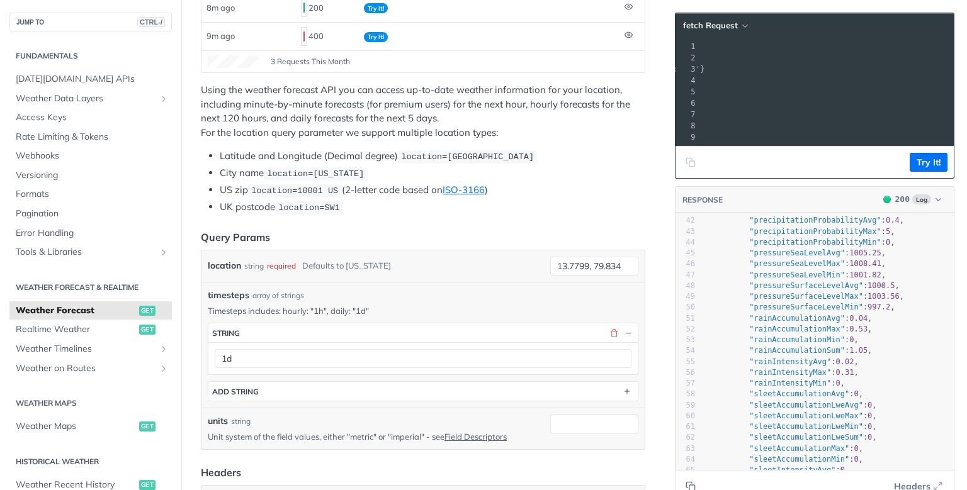
scroll to position [446, 0]
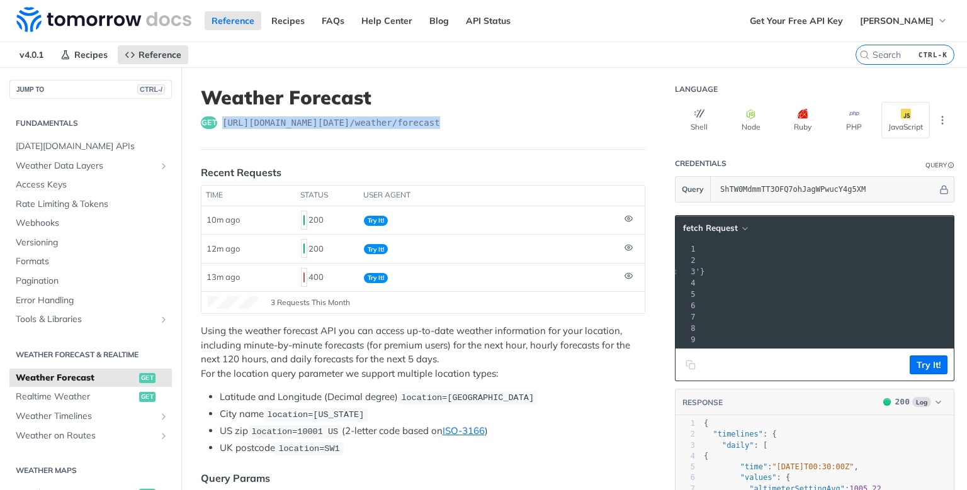
click at [694, 364] on icon "Copy to clipboard" at bounding box center [692, 367] width 6 height 6
